Goal: Transaction & Acquisition: Book appointment/travel/reservation

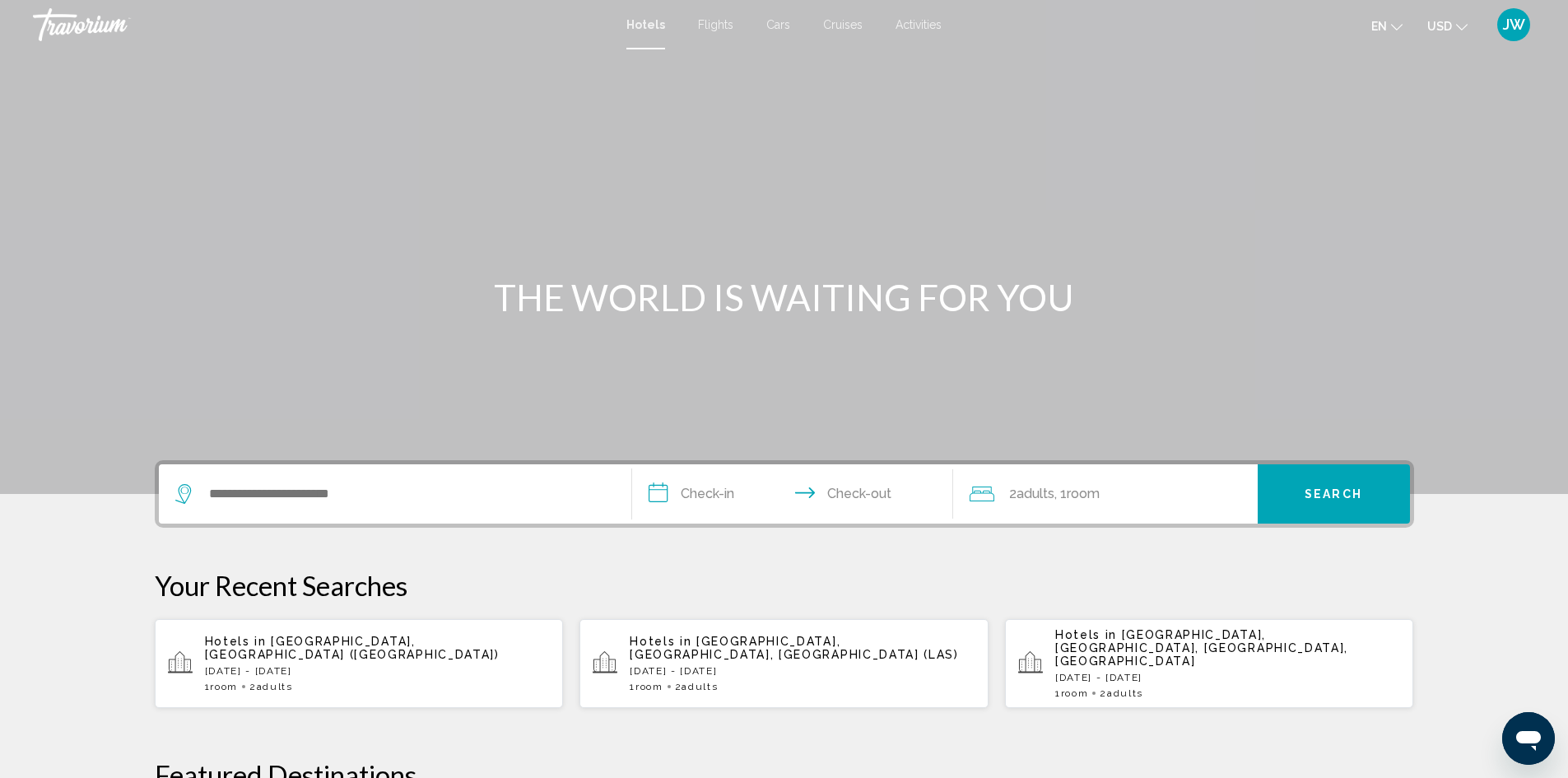
click at [916, 24] on span "Activities" at bounding box center [918, 25] width 46 height 13
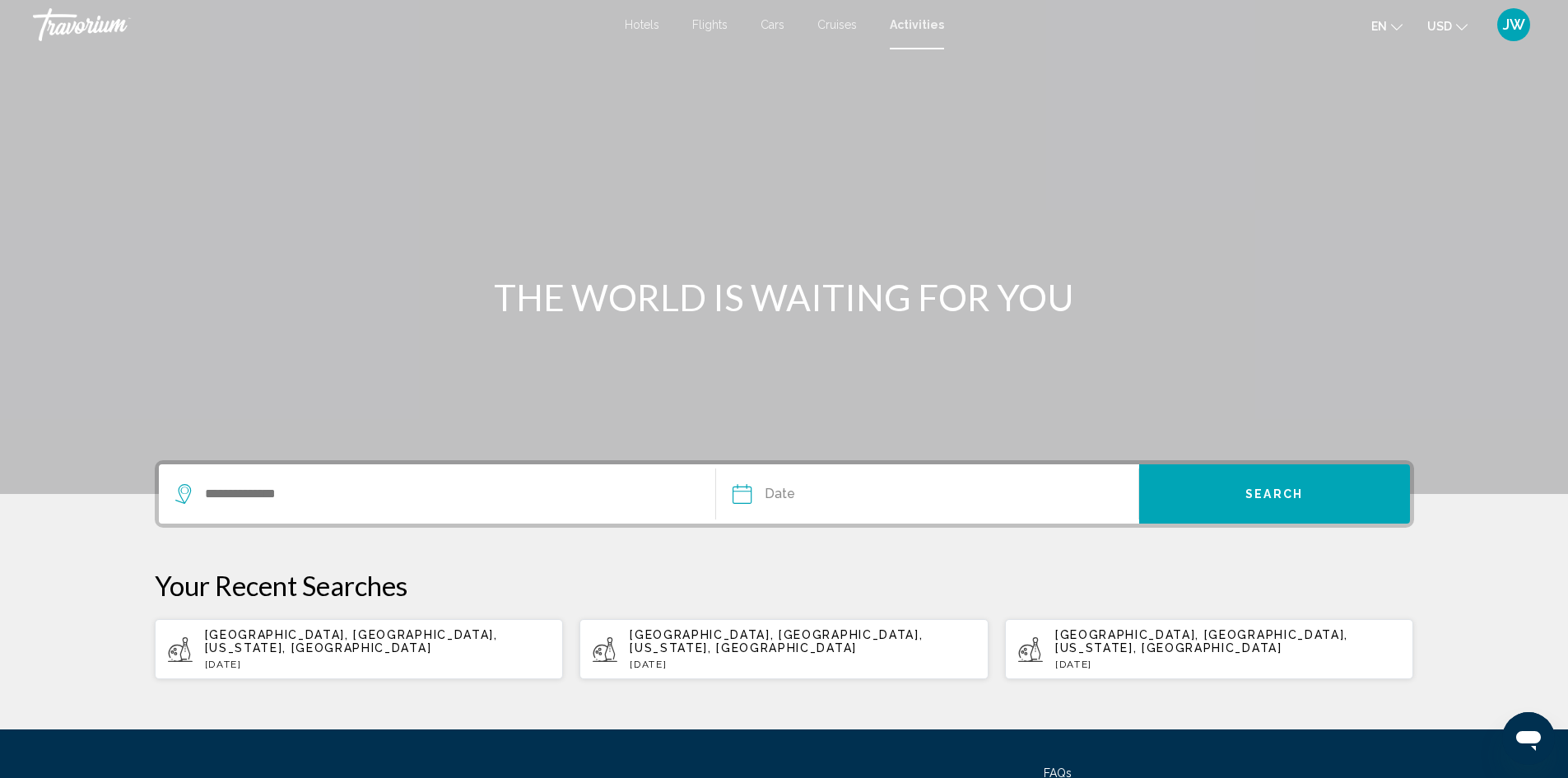
click at [735, 659] on p "[DATE]" at bounding box center [803, 664] width 345 height 11
type input "**********"
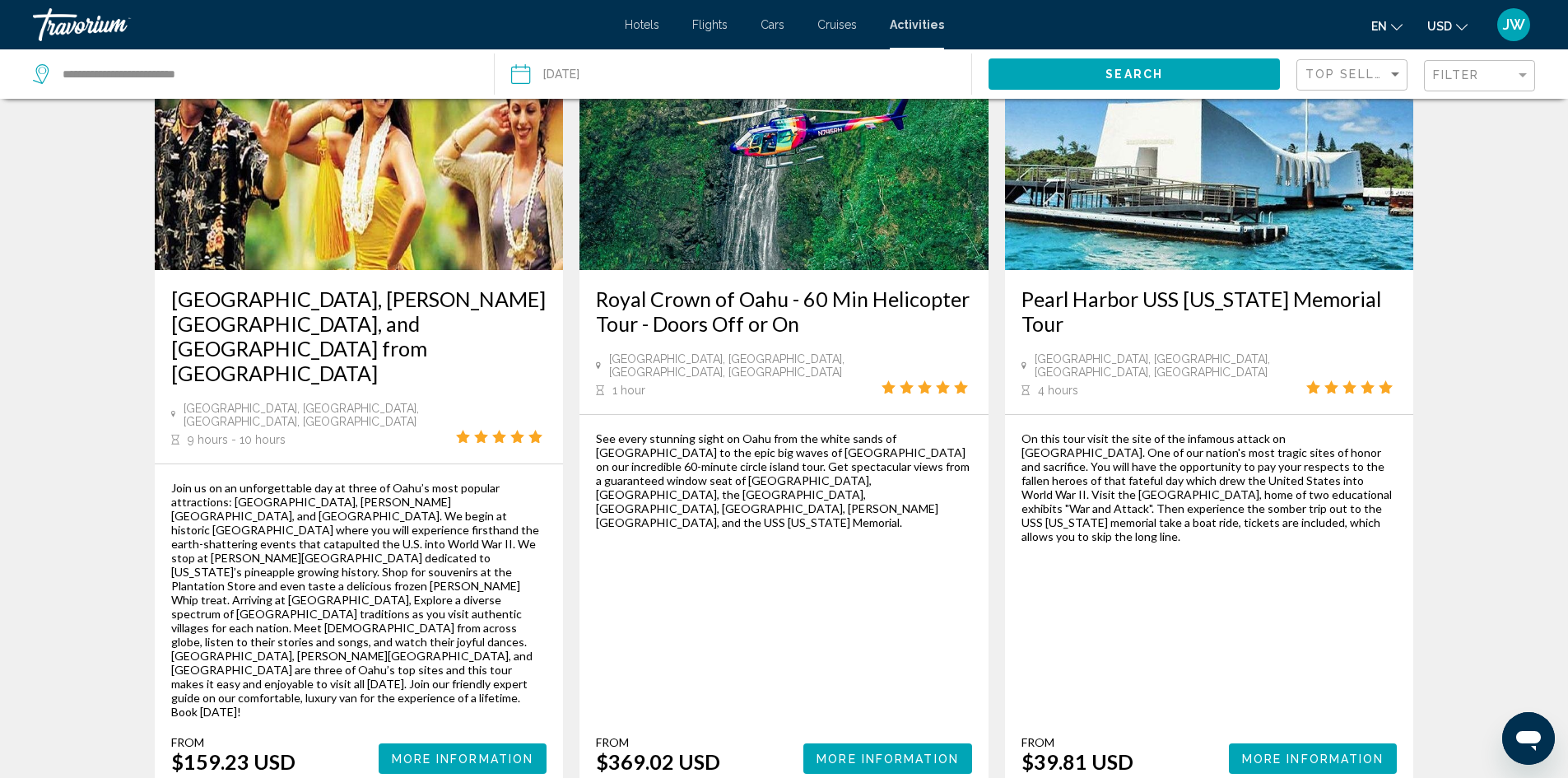
scroll to position [2501, 0]
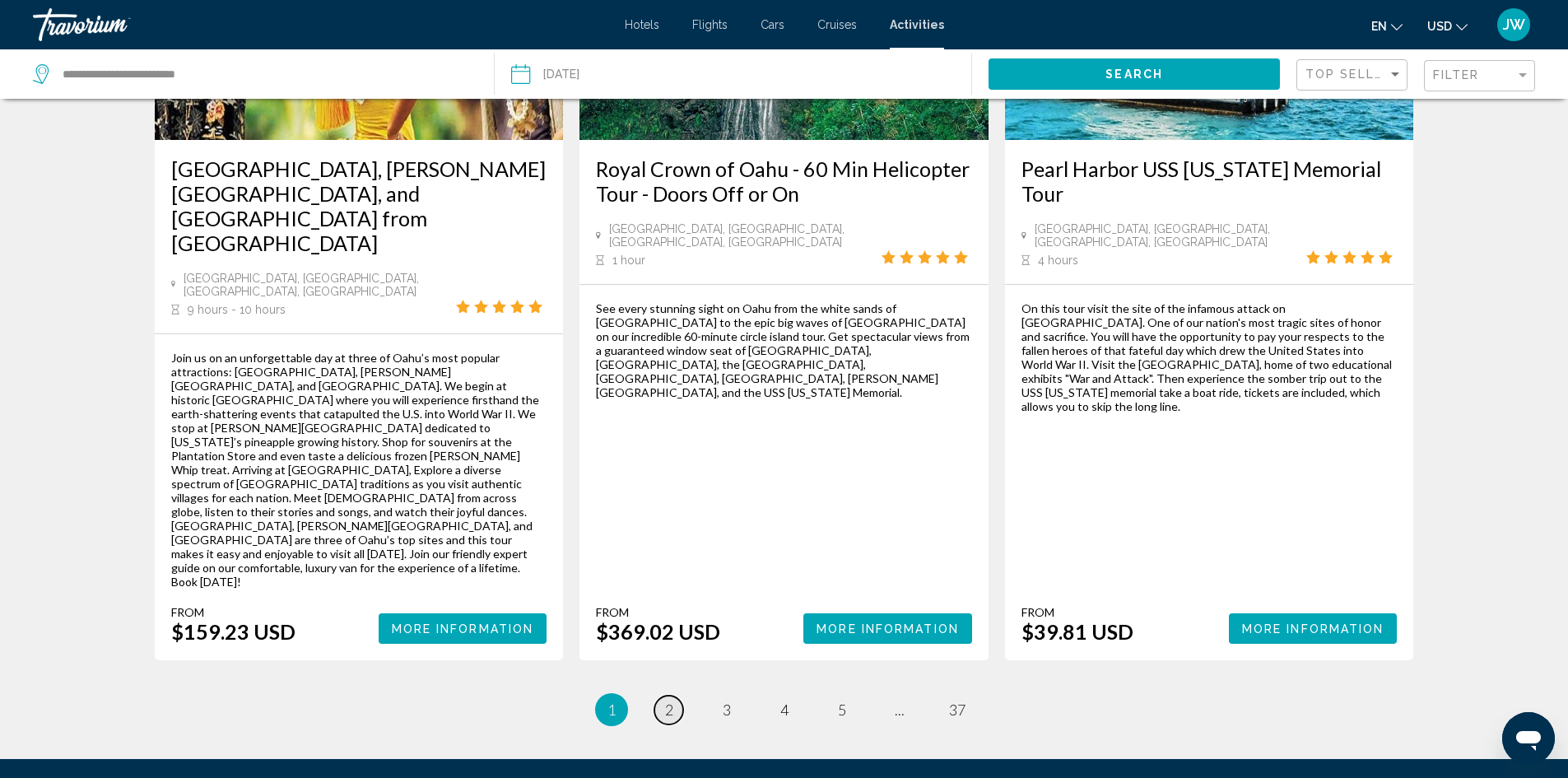
click at [673, 701] on span "2" at bounding box center [669, 709] width 9 height 18
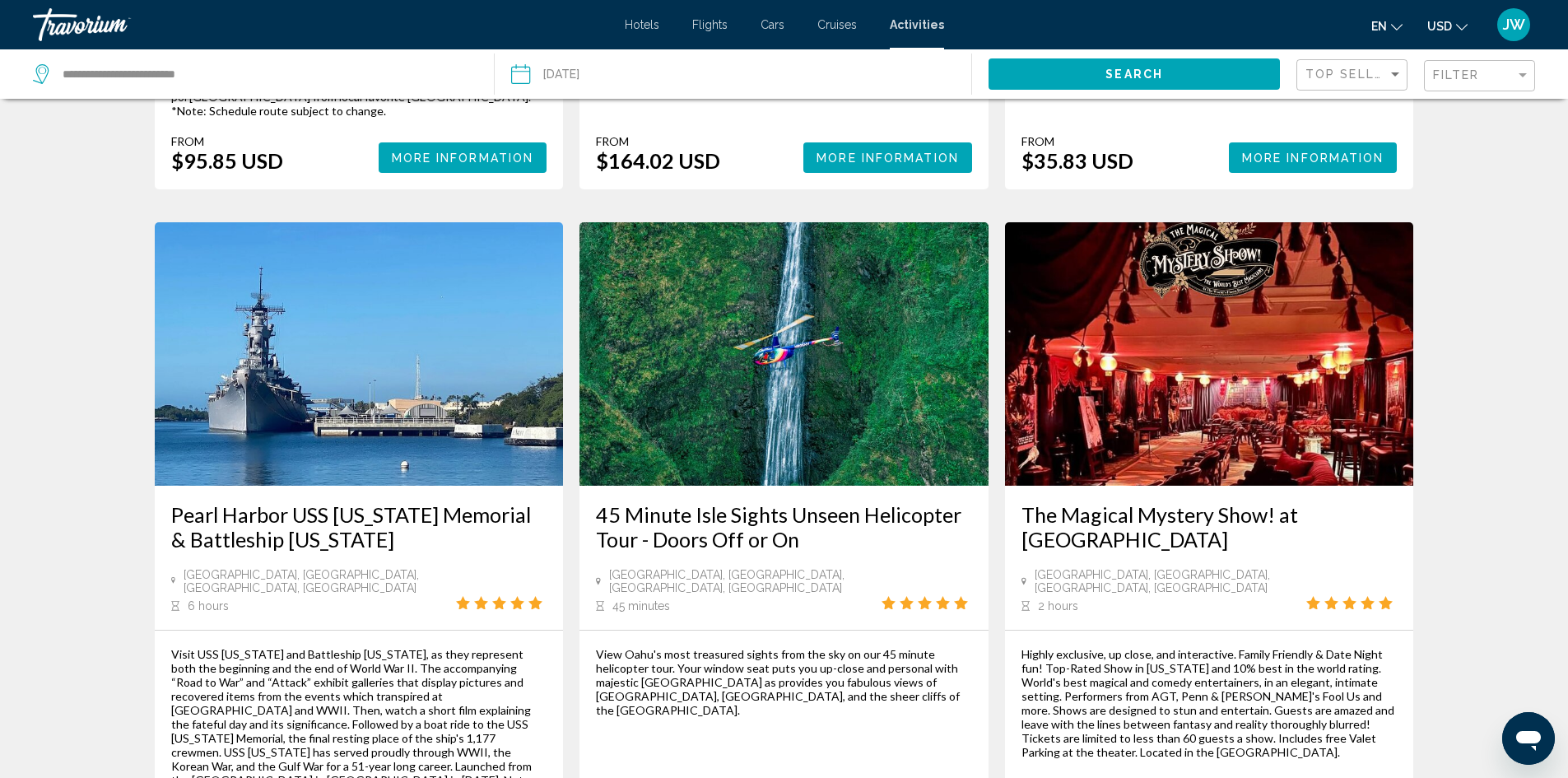
scroll to position [2140, 0]
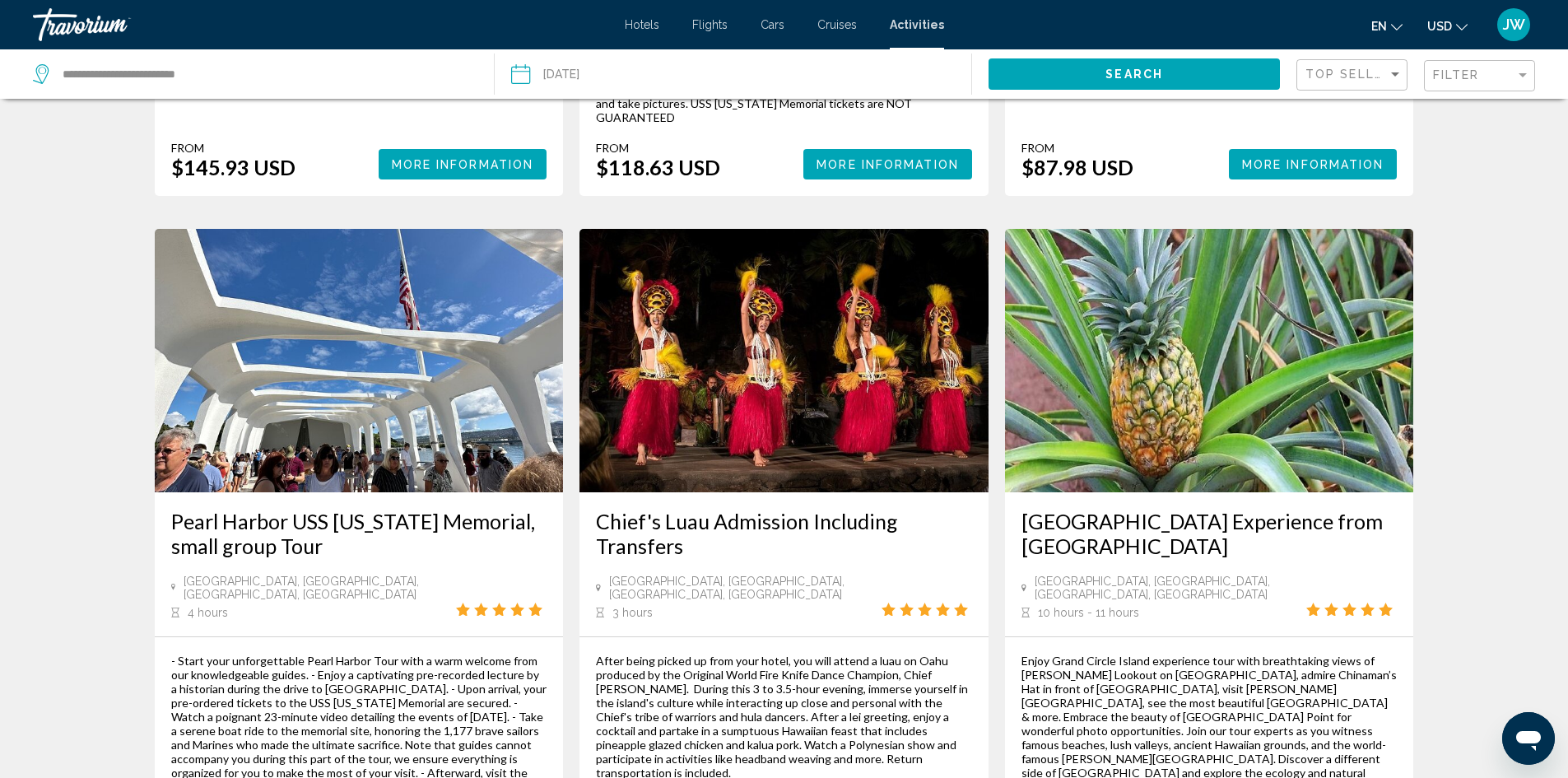
scroll to position [2305, 0]
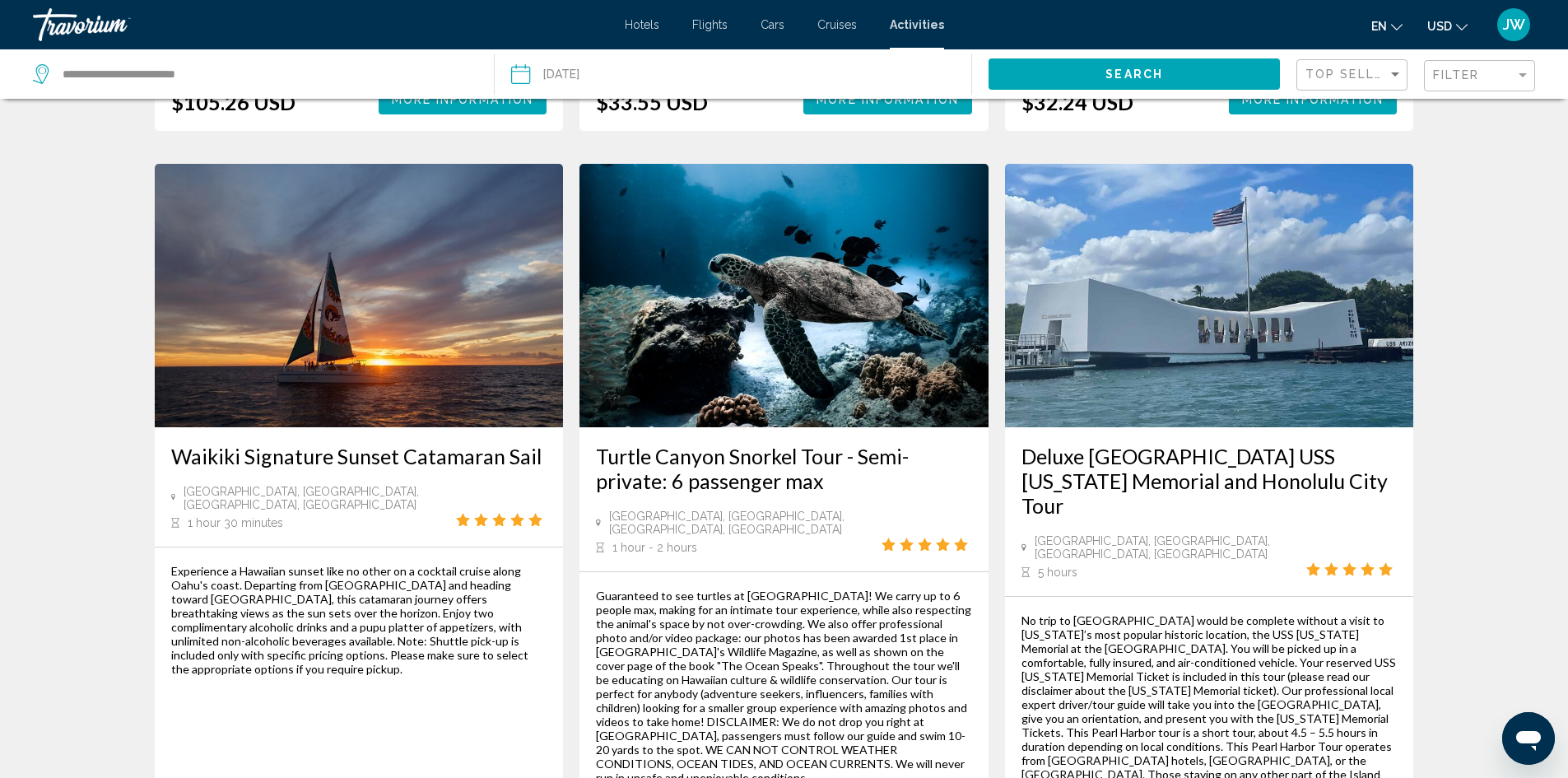
scroll to position [2417, 0]
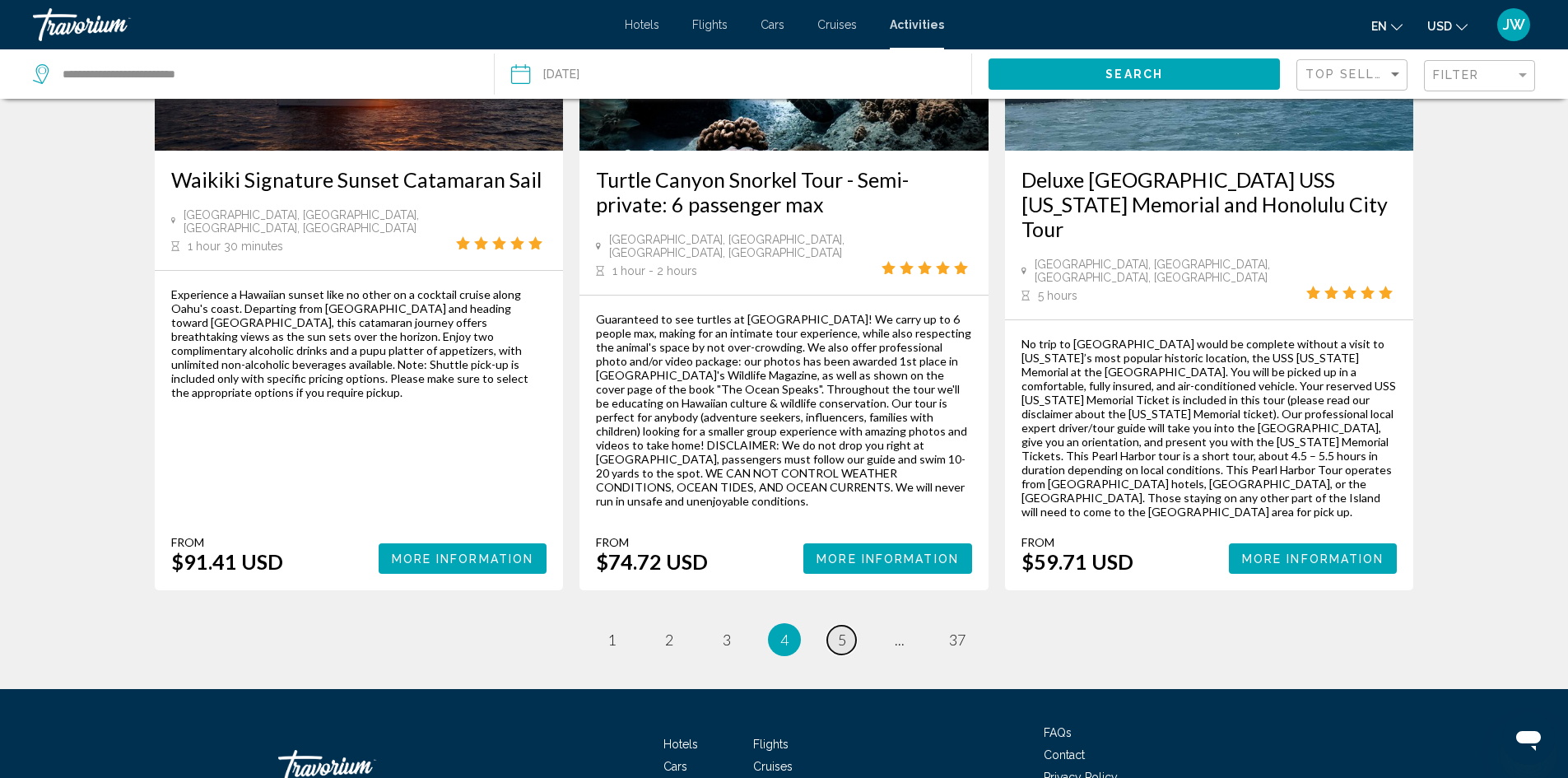
click at [847, 625] on link "page 5" at bounding box center [842, 640] width 29 height 29
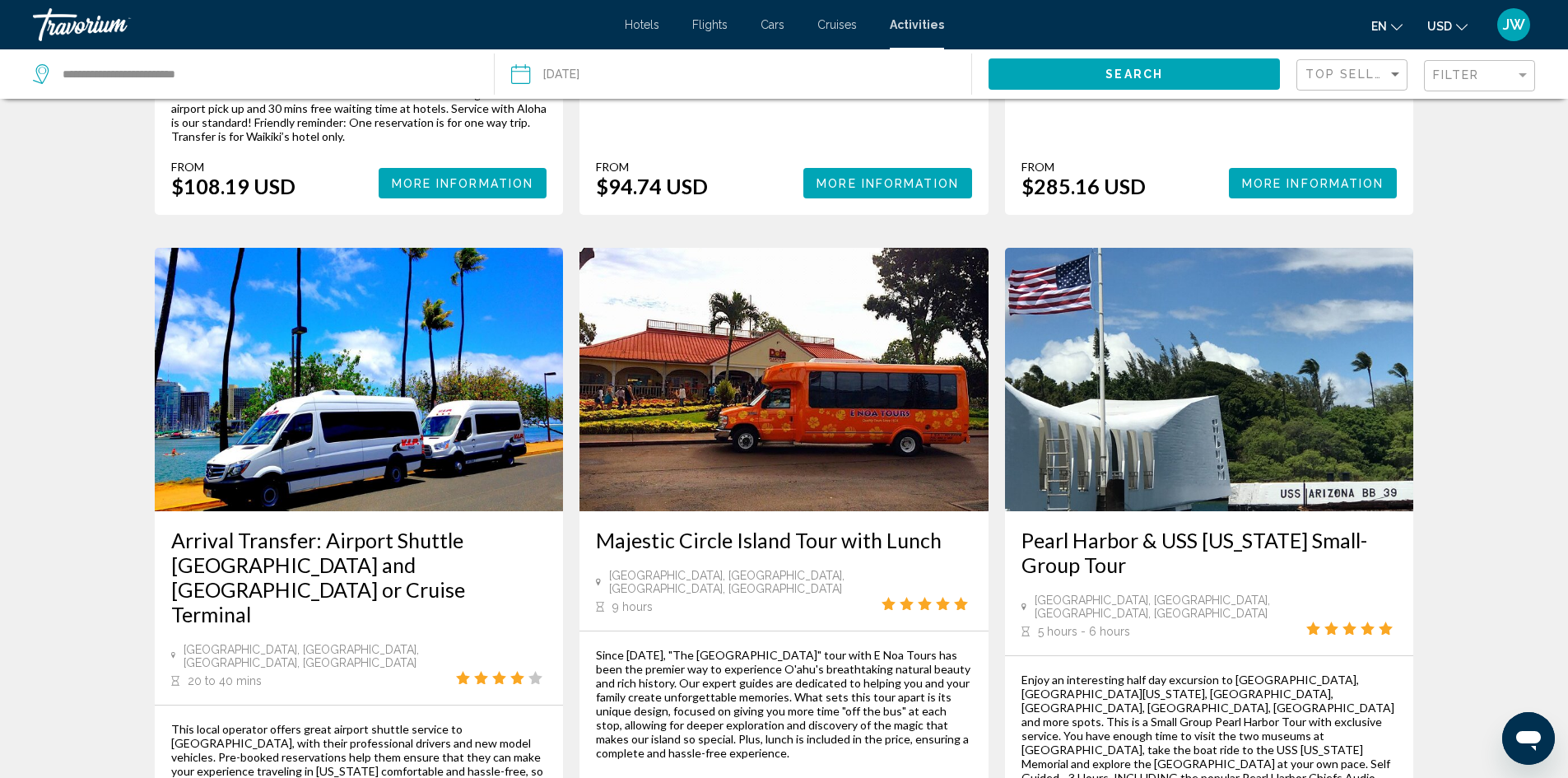
scroll to position [2407, 0]
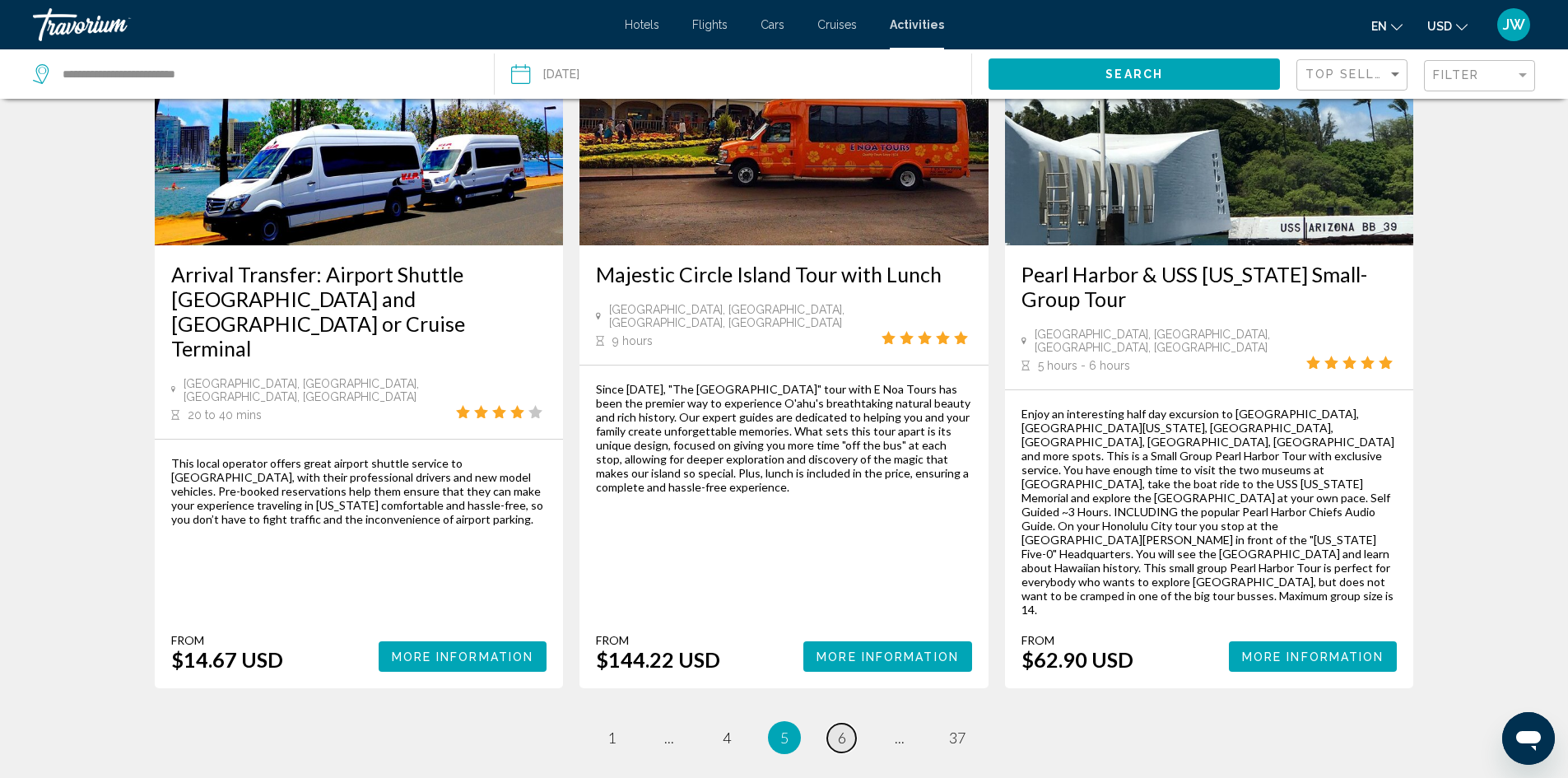
click at [835, 724] on link "page 6" at bounding box center [842, 738] width 29 height 29
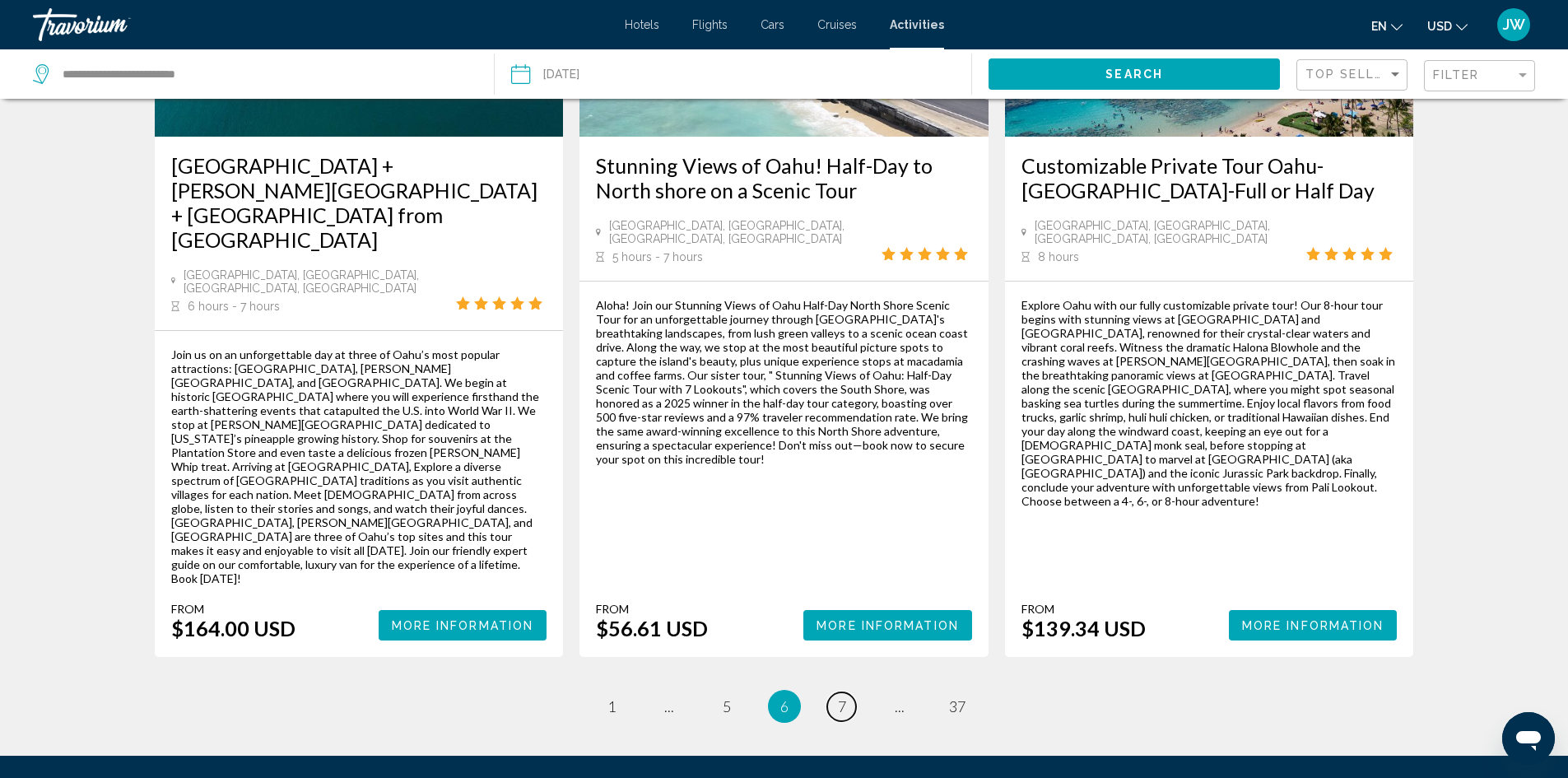
scroll to position [1964, 0]
